Goal: Task Accomplishment & Management: Use online tool/utility

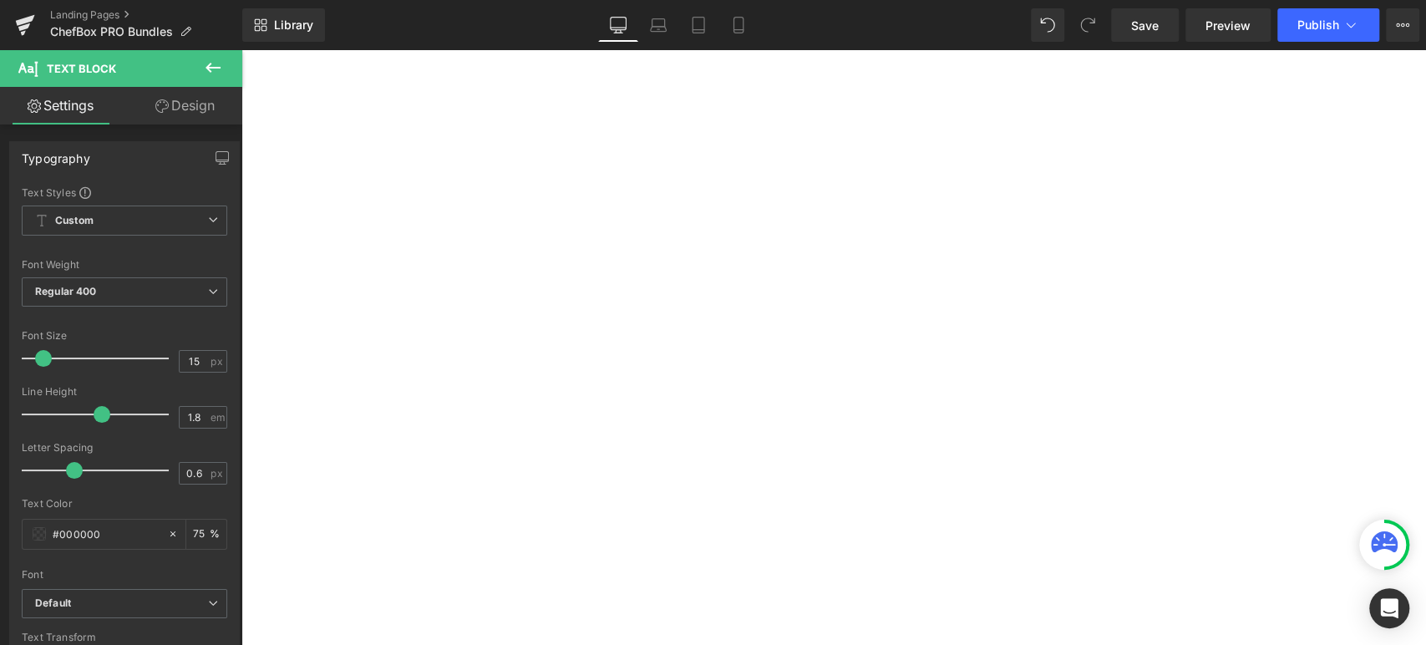
select select "White"
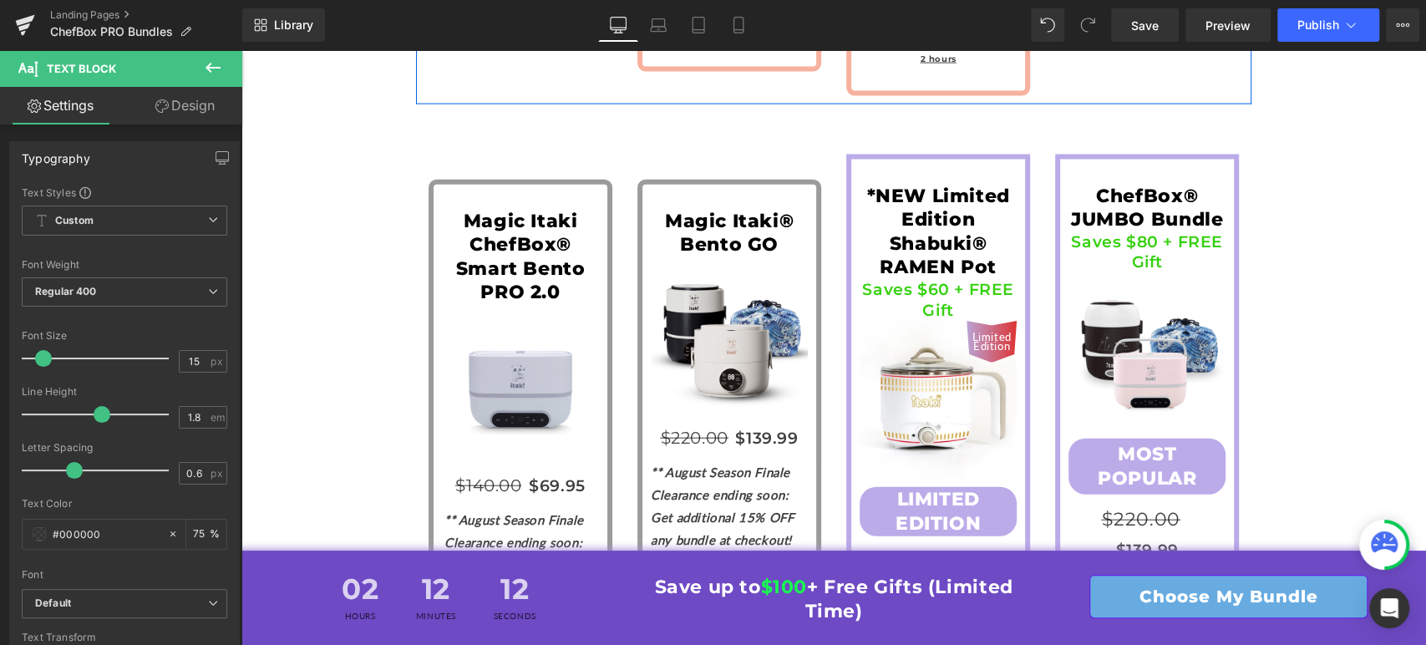
scroll to position [6851, 0]
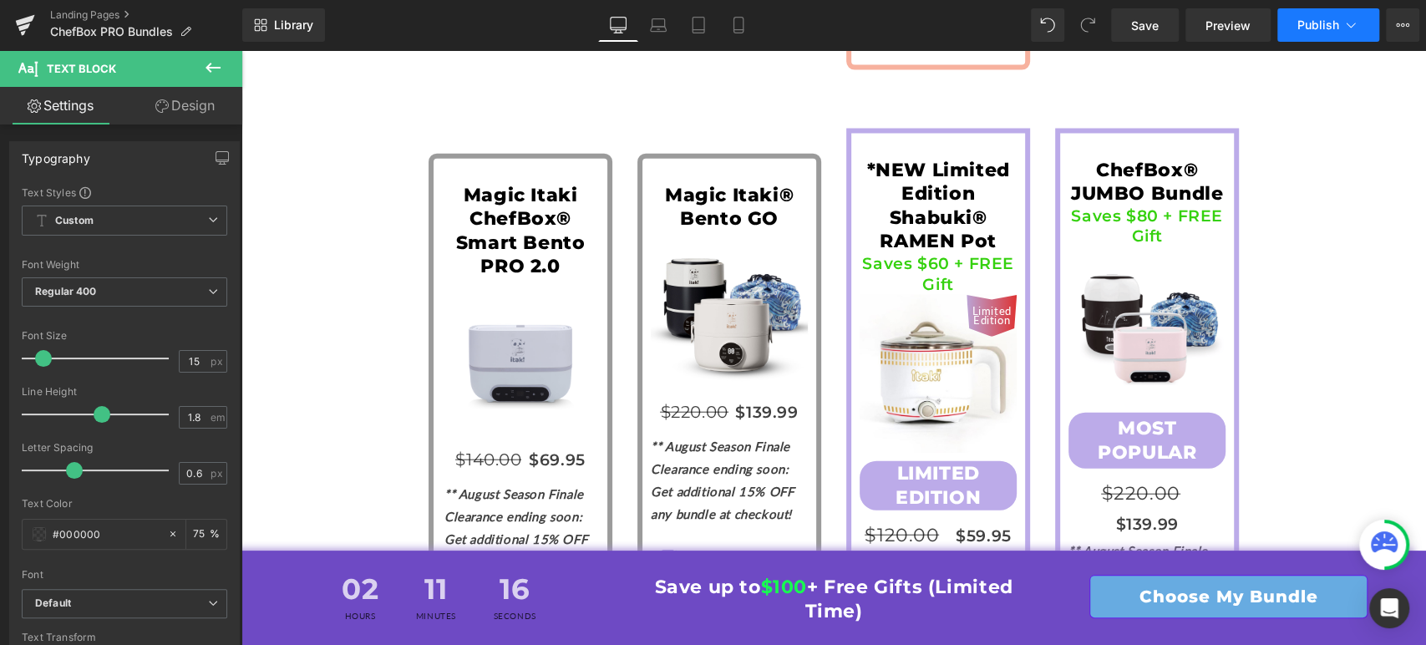
click at [1323, 23] on span "Publish" at bounding box center [1319, 24] width 42 height 13
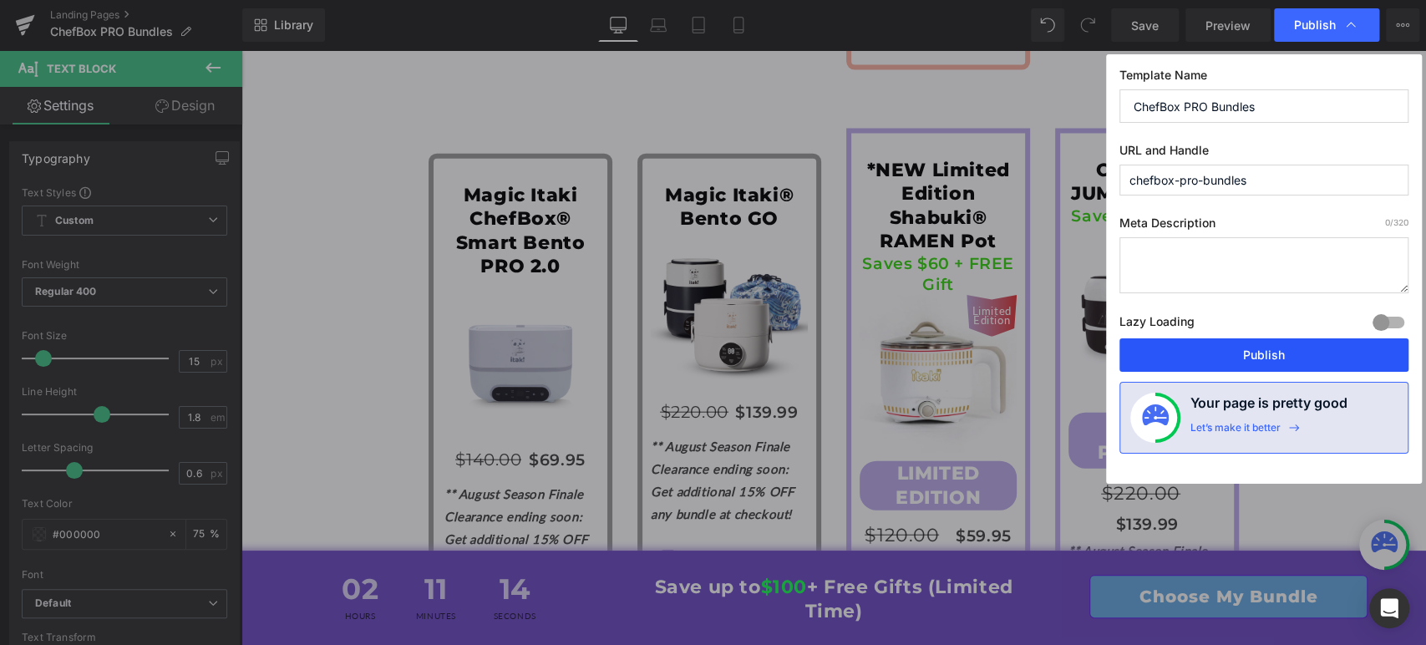
drag, startPoint x: 1249, startPoint y: 352, endPoint x: 816, endPoint y: 178, distance: 466.5
click at [1249, 352] on button "Publish" at bounding box center [1264, 354] width 289 height 33
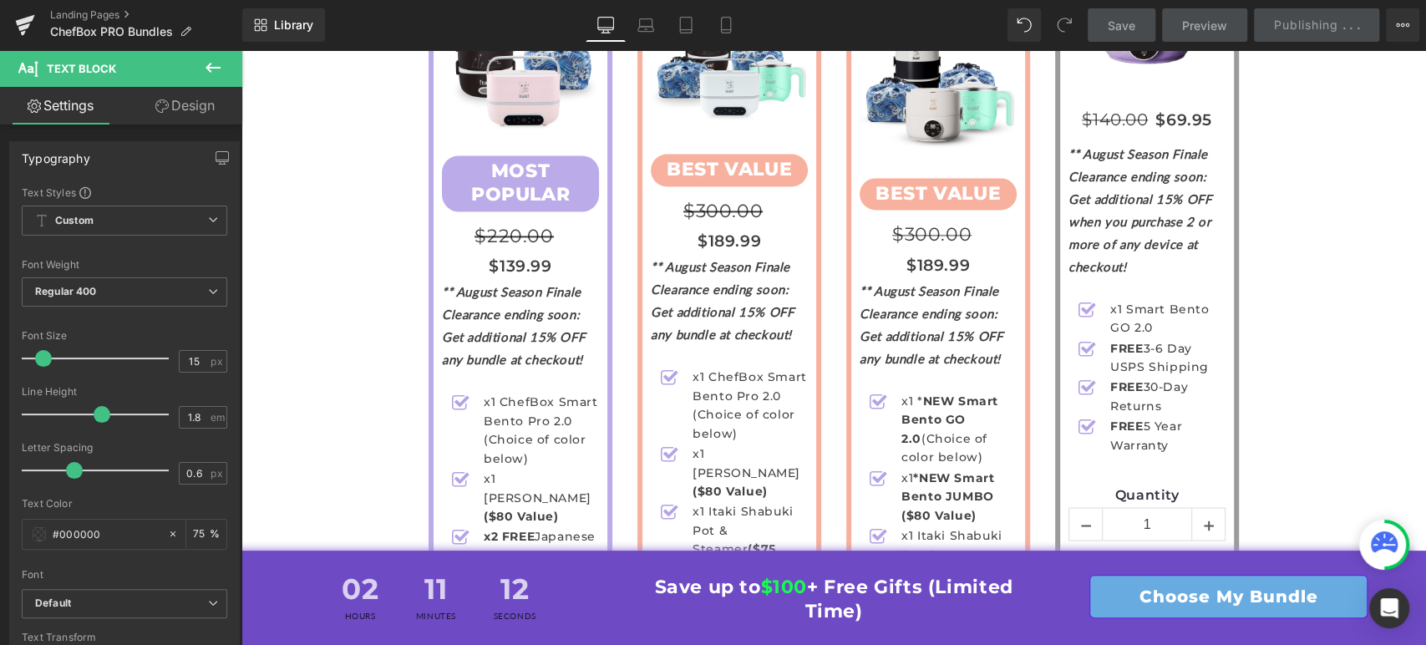
scroll to position [5922, 0]
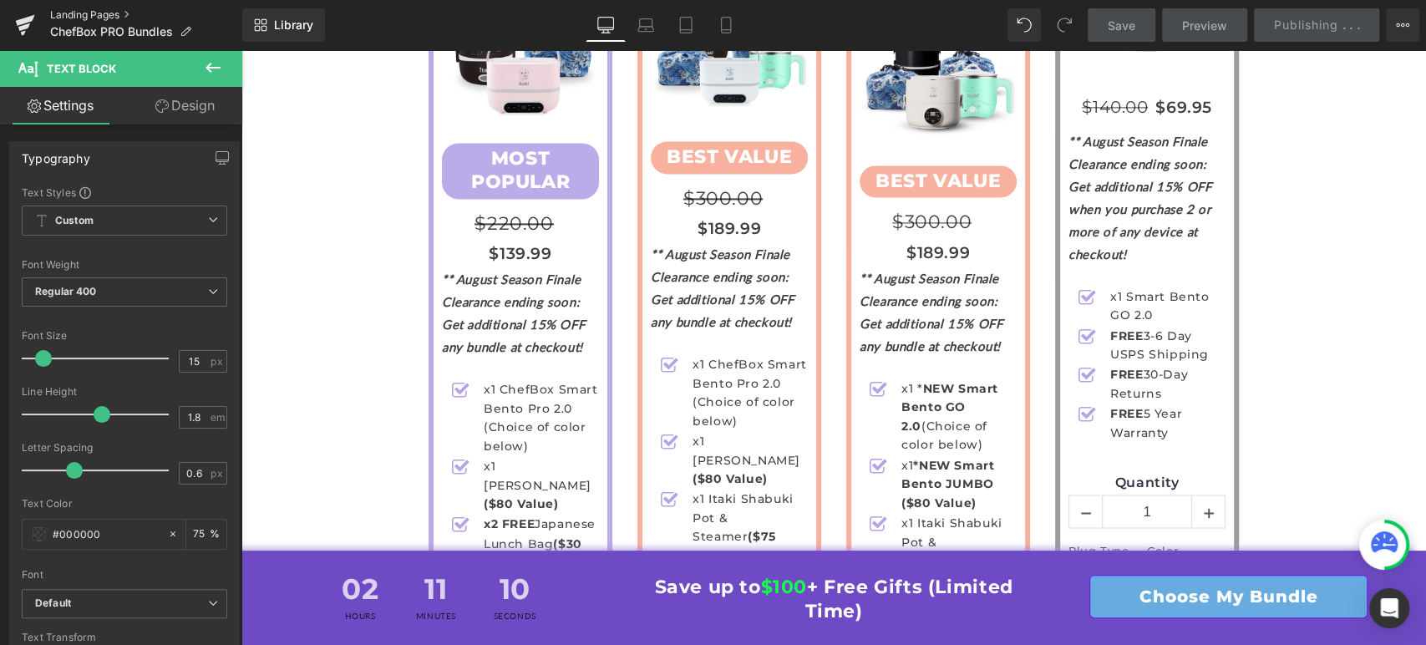
click at [91, 18] on link "Landing Pages" at bounding box center [146, 14] width 192 height 13
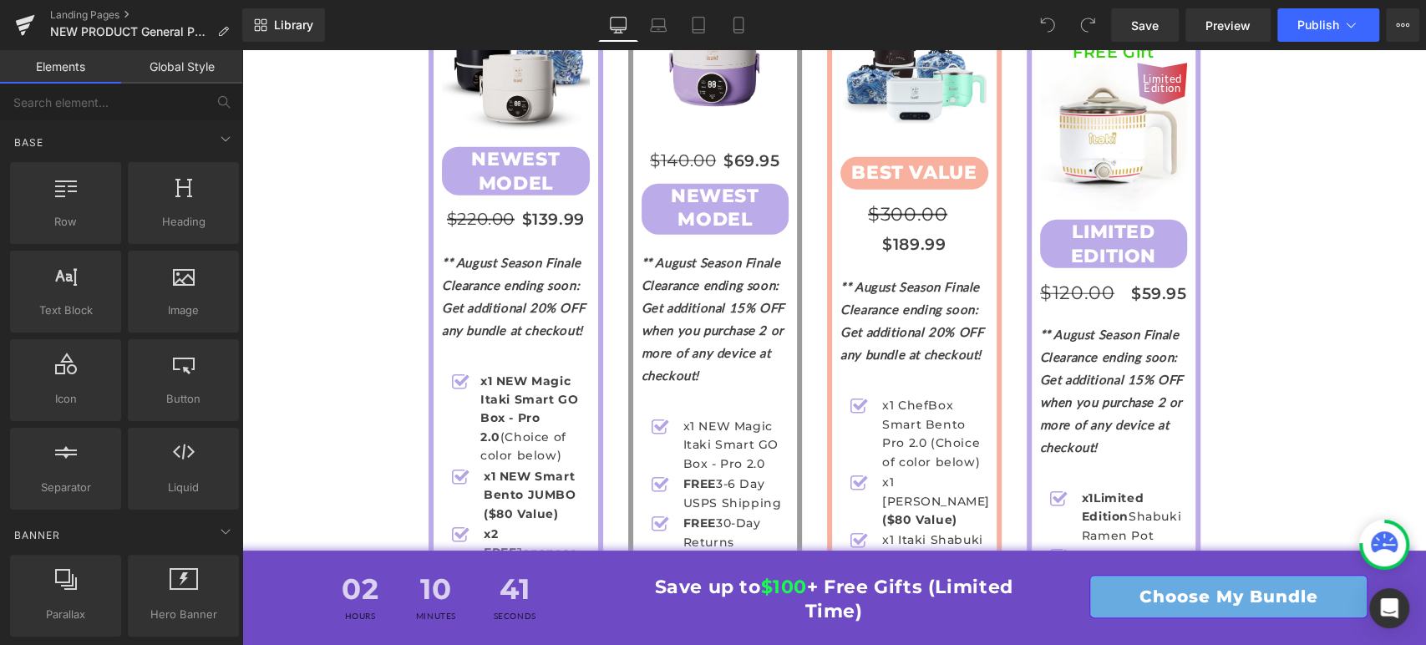
scroll to position [7093, 0]
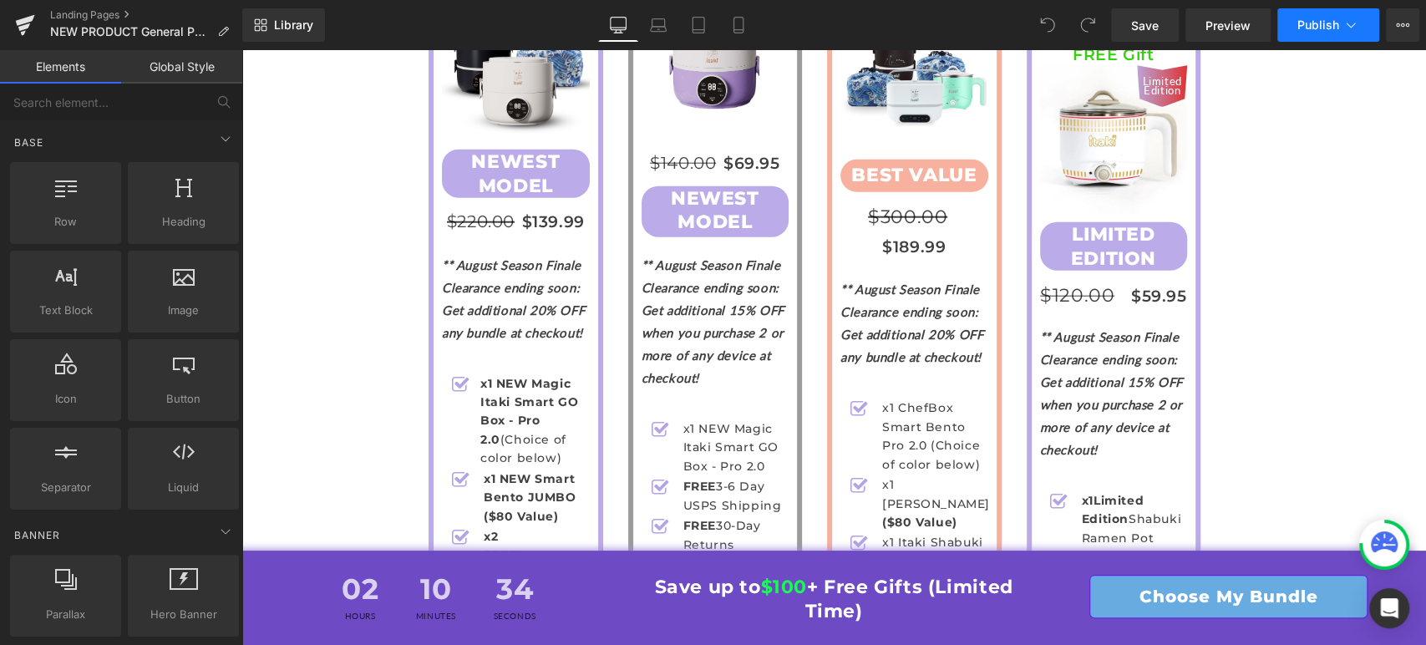
click at [1309, 31] on span "Publish" at bounding box center [1319, 24] width 42 height 13
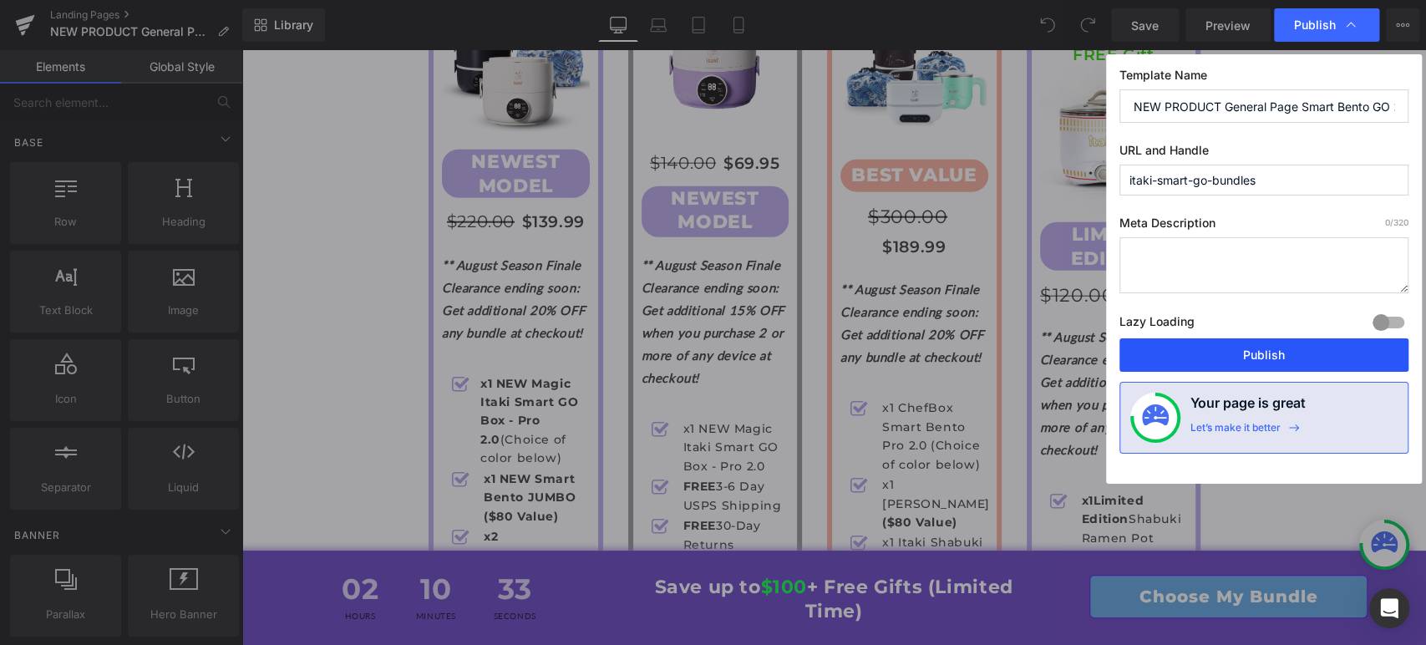
click at [1250, 356] on button "Publish" at bounding box center [1264, 354] width 289 height 33
